Goal: Navigation & Orientation: Find specific page/section

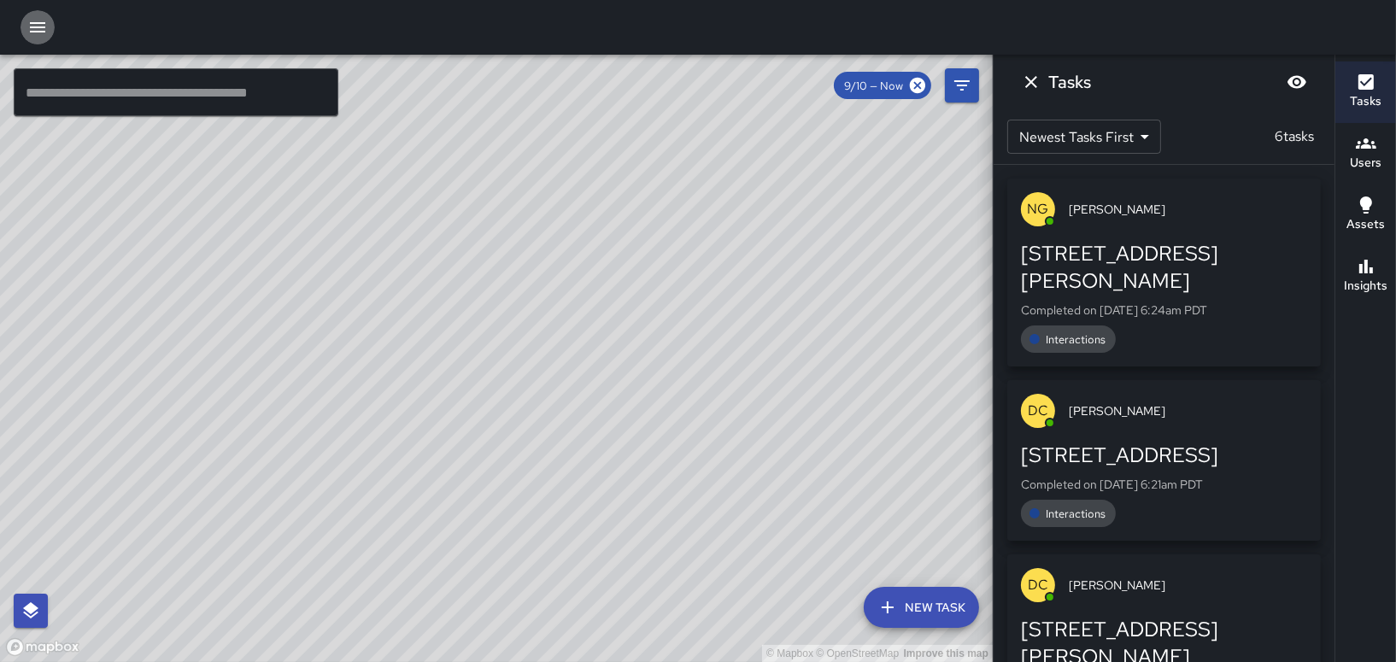
click at [31, 29] on icon "button" at bounding box center [37, 27] width 21 height 21
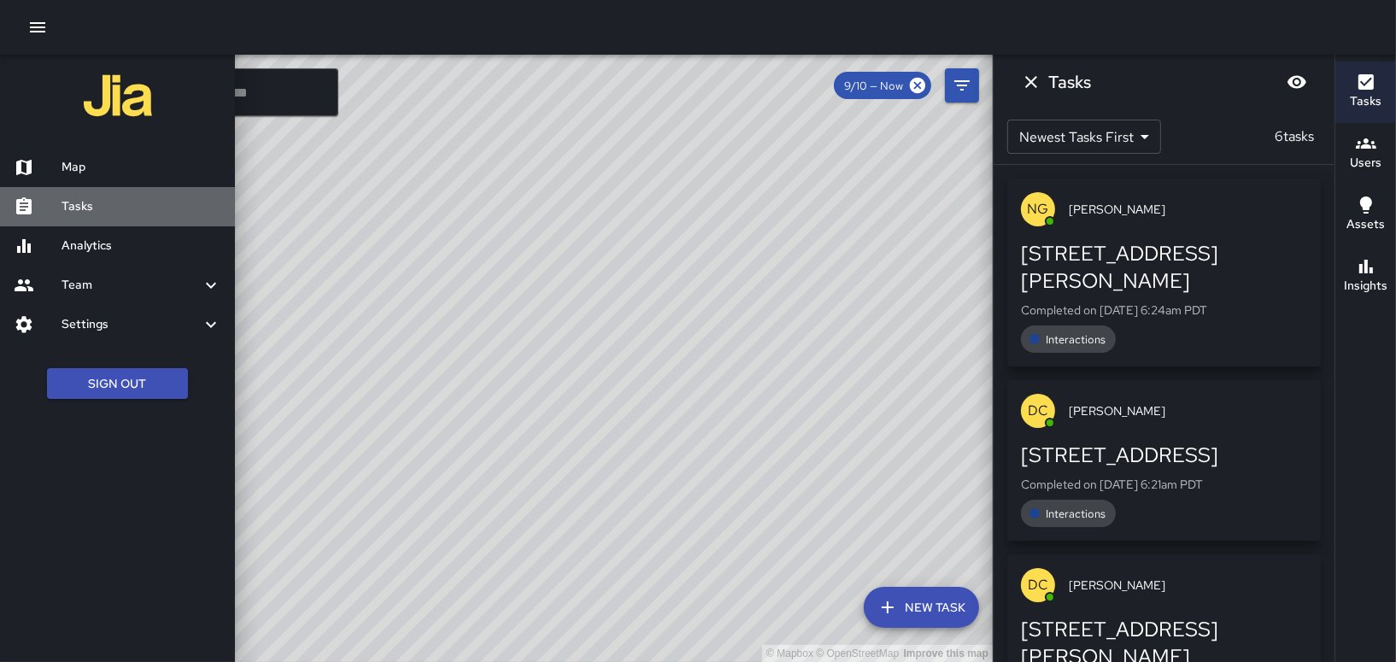
click at [63, 202] on h6 "Tasks" at bounding box center [142, 206] width 160 height 19
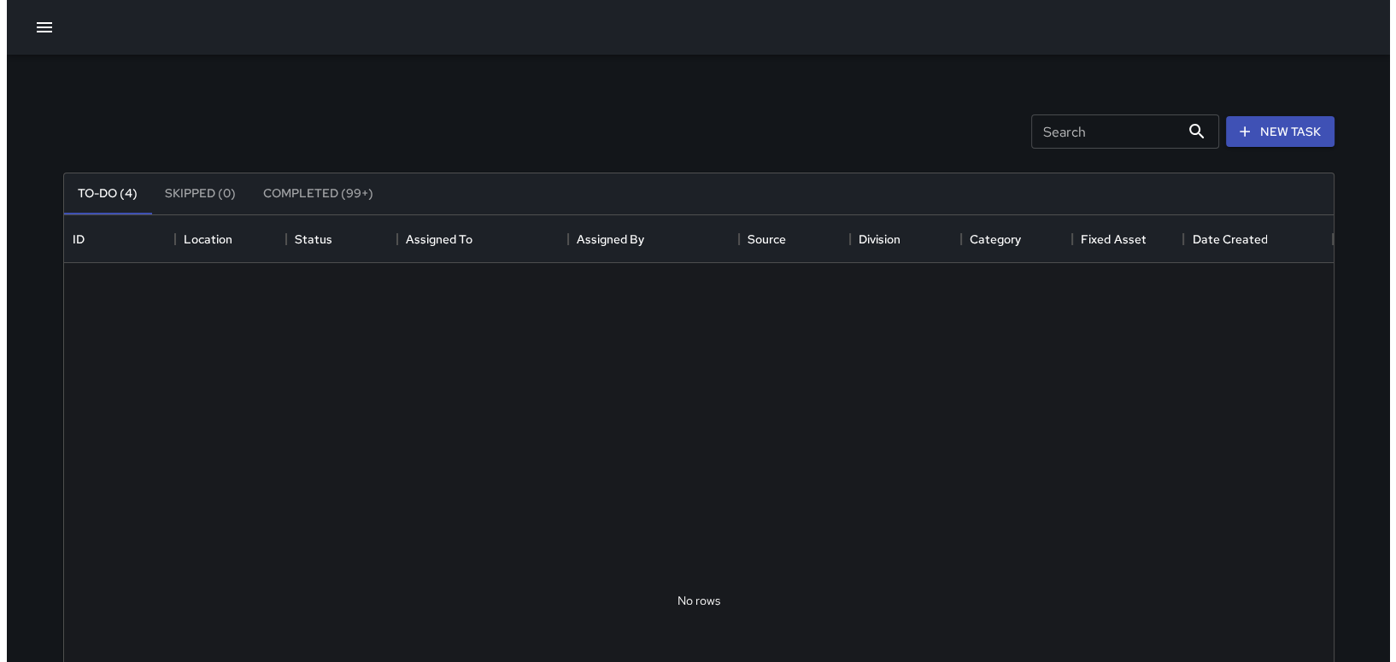
scroll to position [710, 1256]
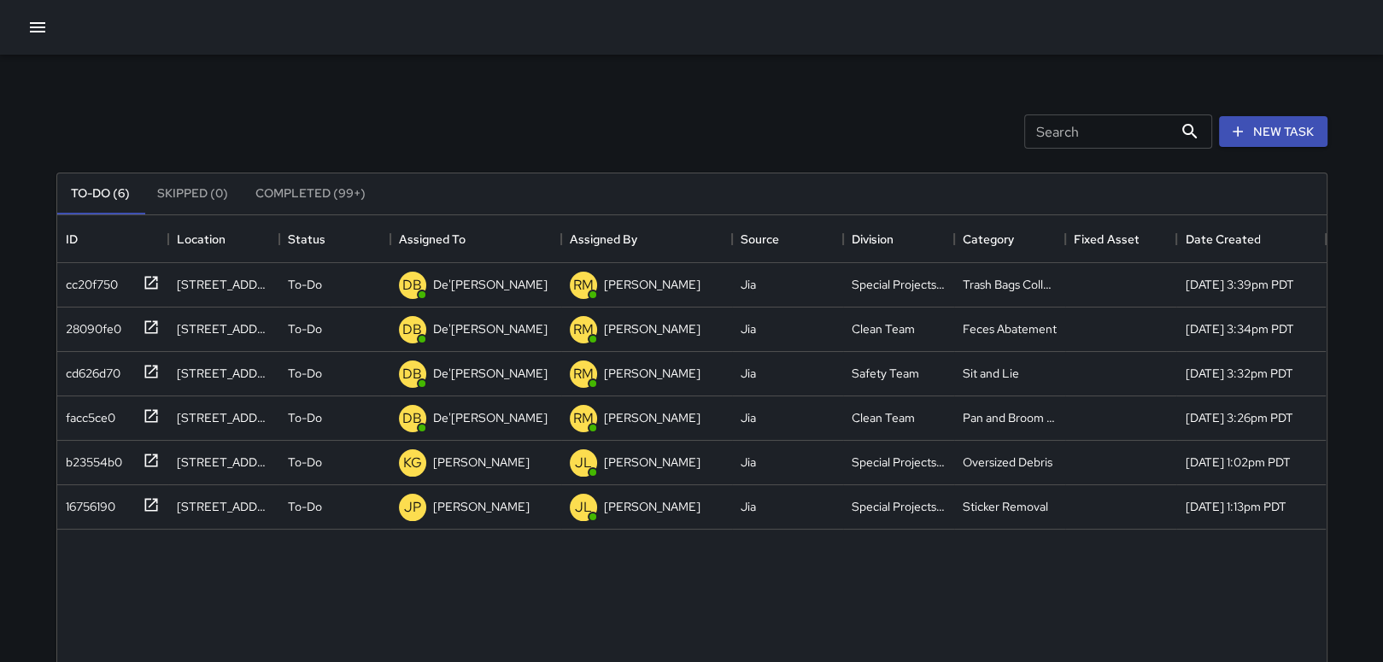
click at [31, 21] on icon "button" at bounding box center [37, 27] width 21 height 21
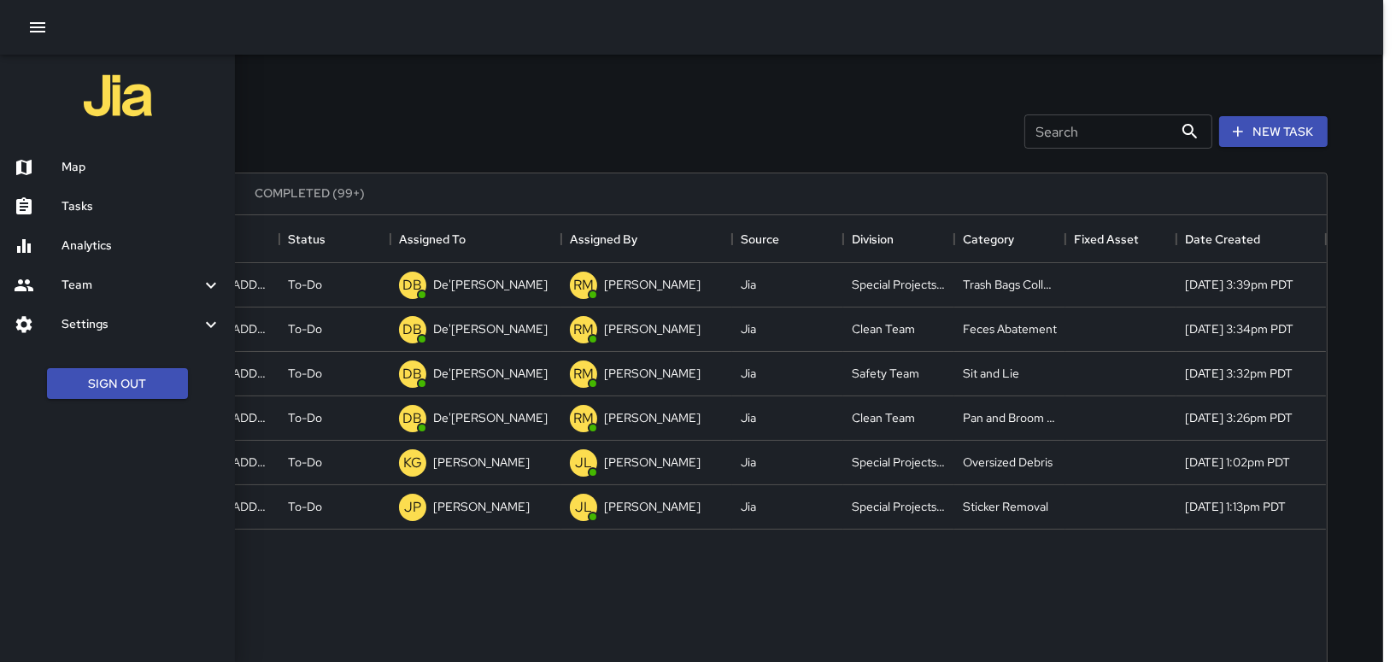
click at [79, 176] on h6 "Map" at bounding box center [142, 167] width 160 height 19
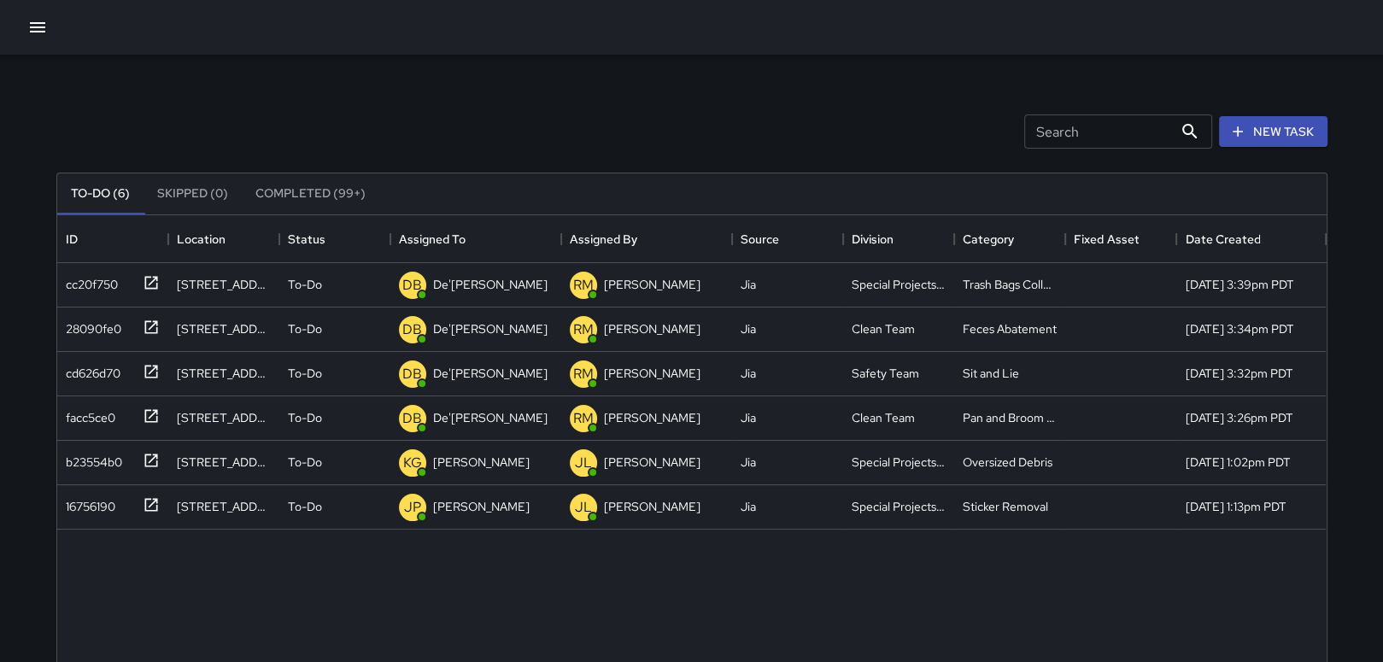
click at [27, 26] on icon "button" at bounding box center [37, 27] width 21 height 21
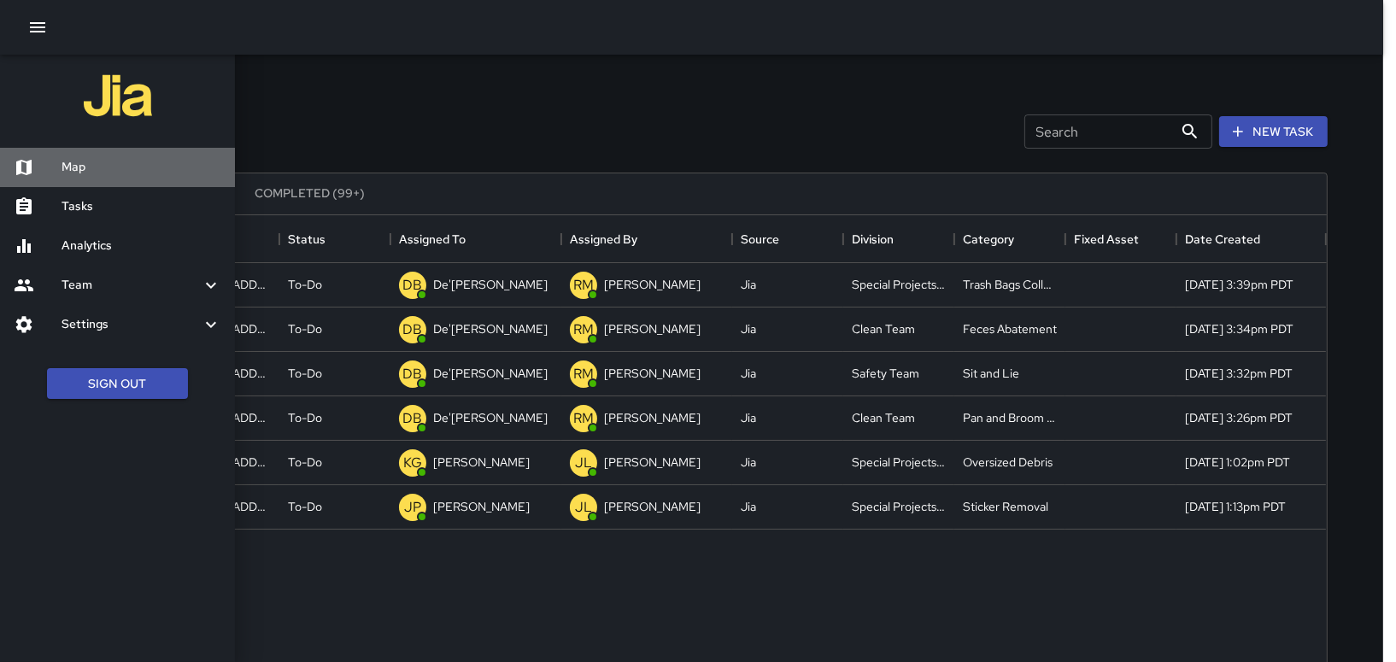
click at [79, 165] on h6 "Map" at bounding box center [142, 167] width 160 height 19
